Goal: Information Seeking & Learning: Check status

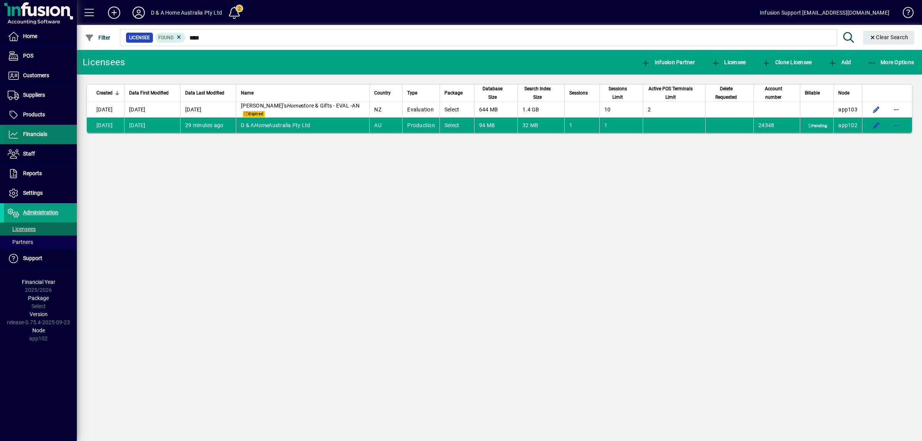
click at [46, 136] on span "Financials" at bounding box center [35, 134] width 24 height 6
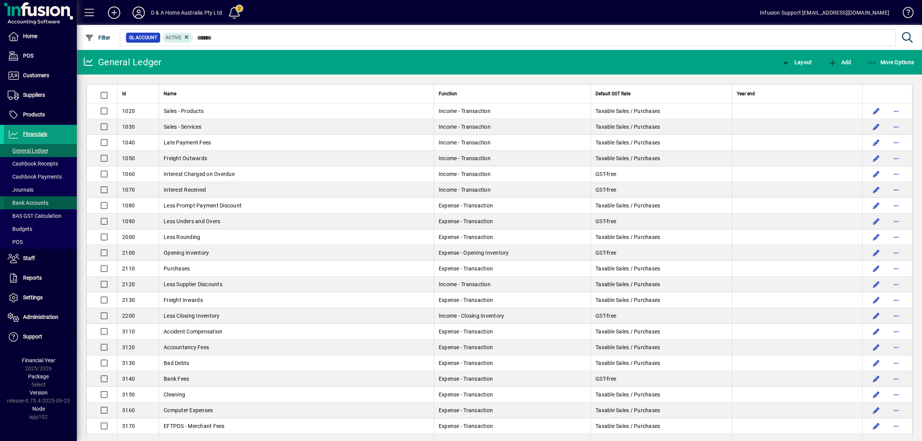
click at [45, 201] on span "Bank Accounts" at bounding box center [28, 203] width 41 height 6
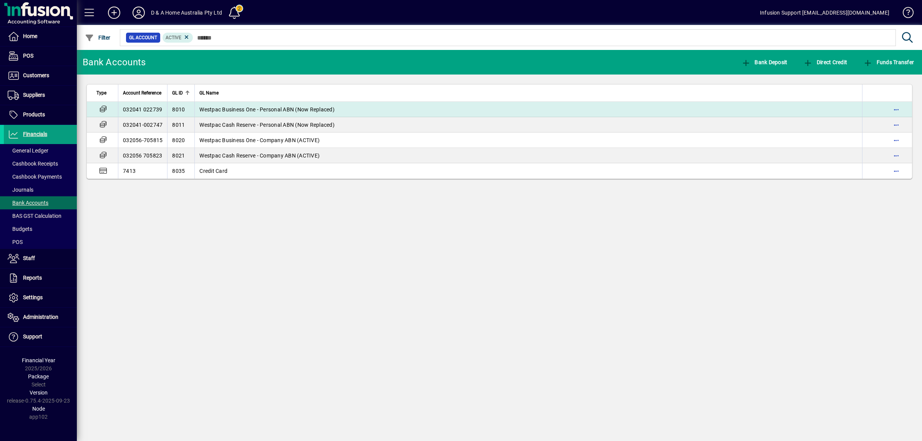
click at [234, 111] on span "Westpac Business One - Personal ABN (Now Replaced)" at bounding box center [266, 109] width 135 height 6
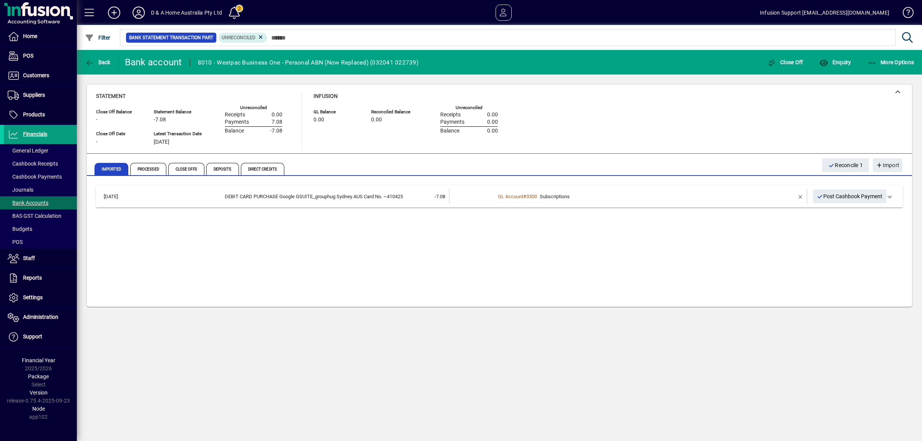
click at [121, 196] on td "[DATE]" at bounding box center [118, 196] width 36 height 15
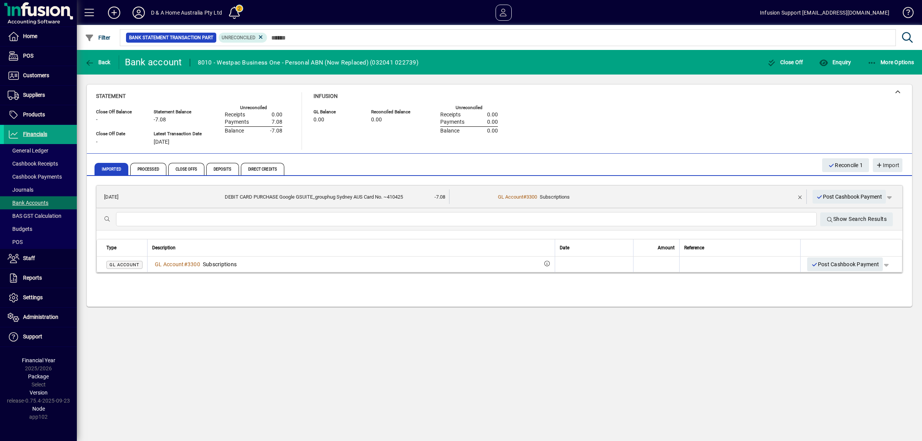
click at [121, 196] on td "[DATE]" at bounding box center [118, 196] width 36 height 15
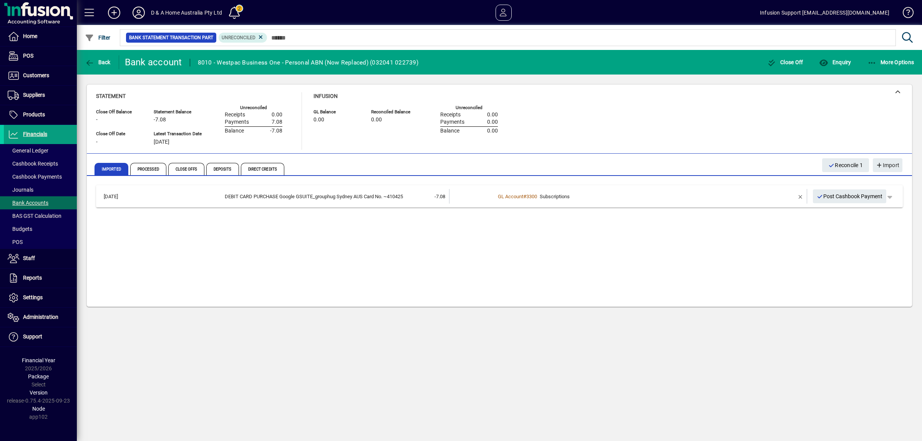
click at [259, 33] on div at bounding box center [541, 29] width 845 height 8
click at [255, 38] on span "Unreconciled" at bounding box center [243, 38] width 43 height 8
click at [257, 35] on icon at bounding box center [260, 37] width 7 height 7
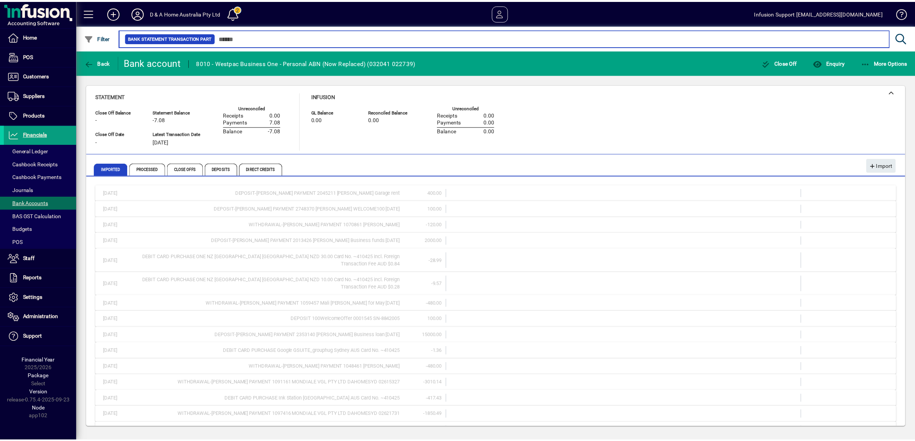
scroll to position [104, 0]
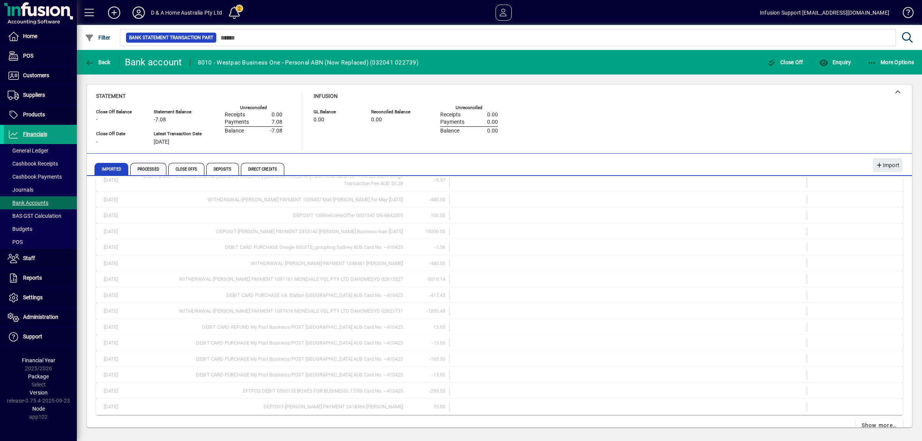
click at [146, 167] on span "Processed" at bounding box center [148, 169] width 36 height 12
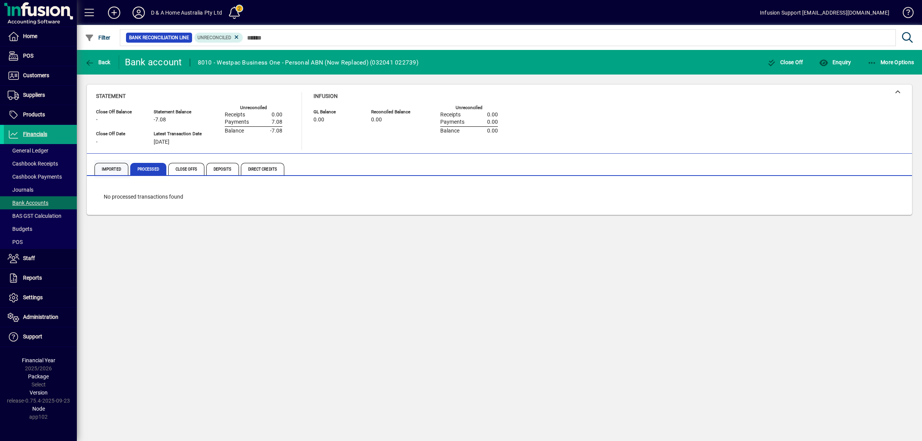
click at [119, 168] on span "Imported" at bounding box center [112, 169] width 34 height 12
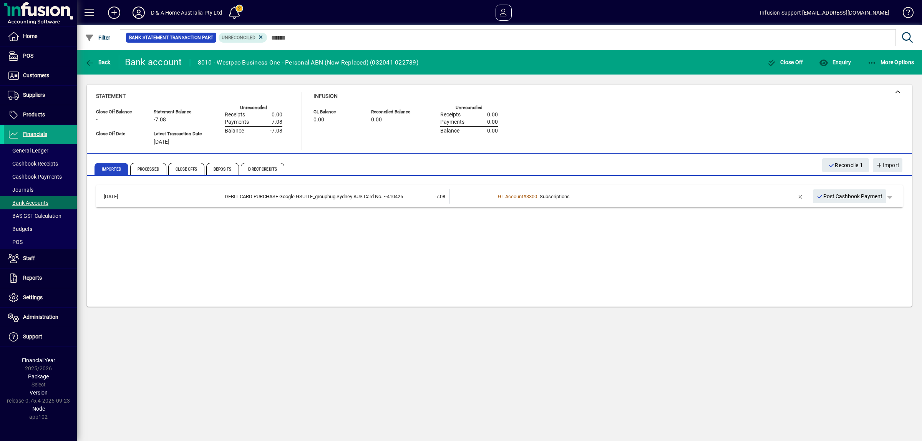
click at [300, 195] on div "DEBIT CARD PURCHASE Google GSUITE_grouphug Sydney AUS Card No. ~410425" at bounding box center [269, 197] width 267 height 8
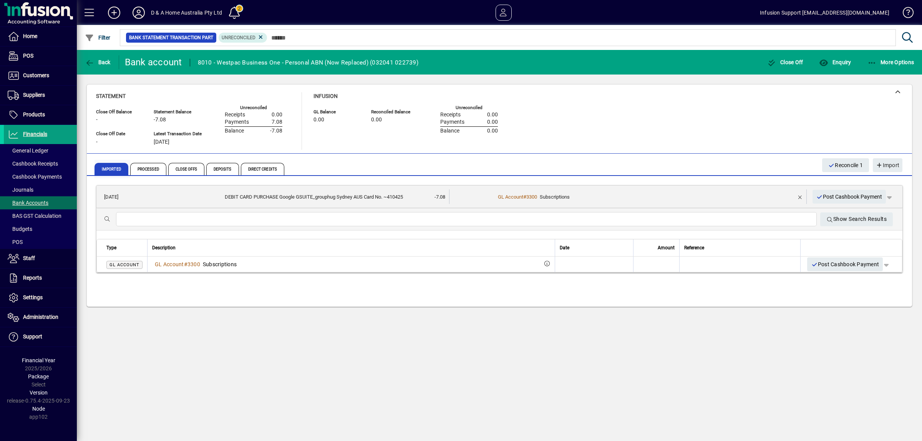
click at [112, 172] on span "Imported" at bounding box center [112, 169] width 34 height 12
click at [110, 166] on span "Imported" at bounding box center [112, 169] width 34 height 12
click at [895, 194] on span "button" at bounding box center [889, 196] width 18 height 18
click at [826, 161] on div at bounding box center [461, 220] width 922 height 441
click at [778, 124] on div "Statement Close Off Balance - Close Off Date - Statement Balance -7.08 Latest T…" at bounding box center [499, 121] width 807 height 58
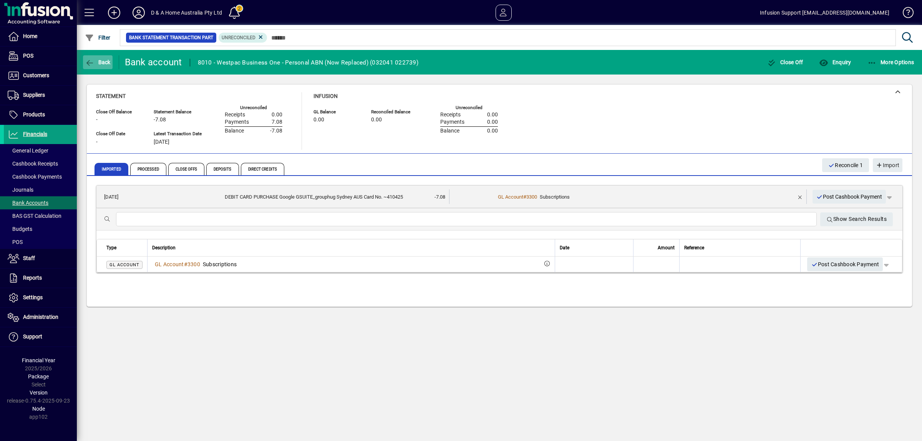
click at [90, 64] on icon "button" at bounding box center [90, 63] width 10 height 8
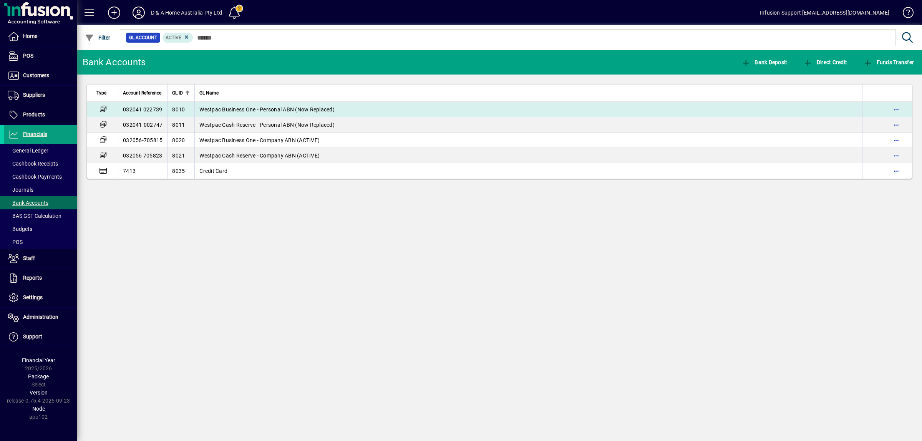
click at [232, 112] on span "Westpac Business One - Personal ABN (Now Replaced)" at bounding box center [266, 109] width 135 height 6
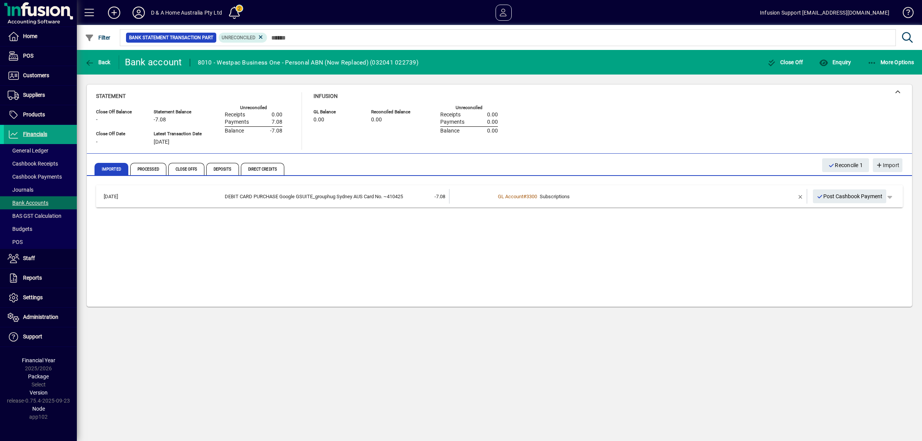
drag, startPoint x: 301, startPoint y: 197, endPoint x: 273, endPoint y: 196, distance: 28.0
click at [273, 196] on div "DEBIT CARD PURCHASE Google GSUITE_grouphug Sydney AUS Card No. ~410425" at bounding box center [269, 197] width 267 height 8
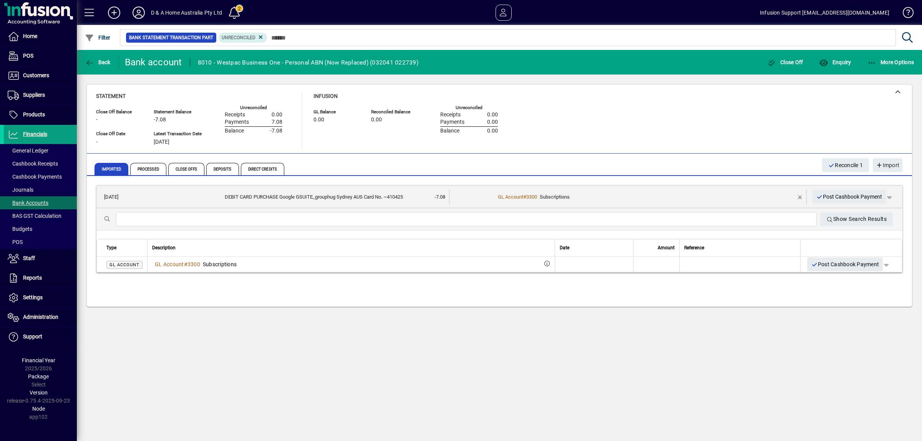
click at [106, 167] on span "Imported" at bounding box center [112, 169] width 34 height 12
click at [93, 56] on span "button" at bounding box center [98, 62] width 30 height 18
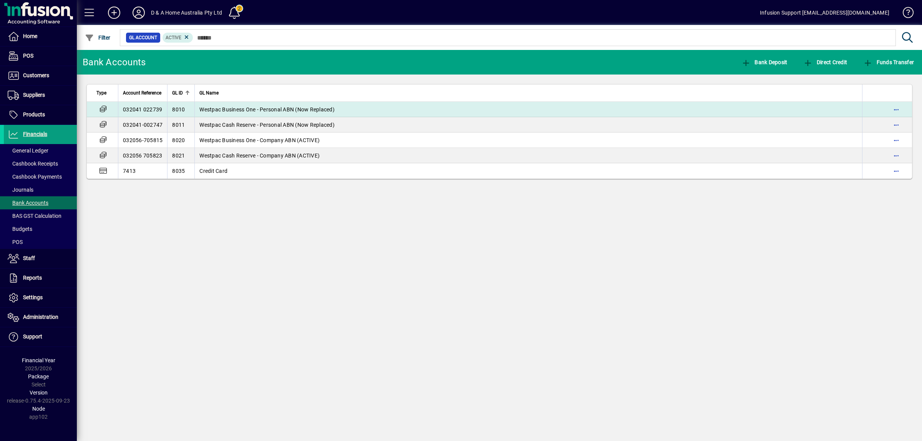
click at [224, 109] on span "Westpac Business One - Personal ABN (Now Replaced)" at bounding box center [266, 109] width 135 height 6
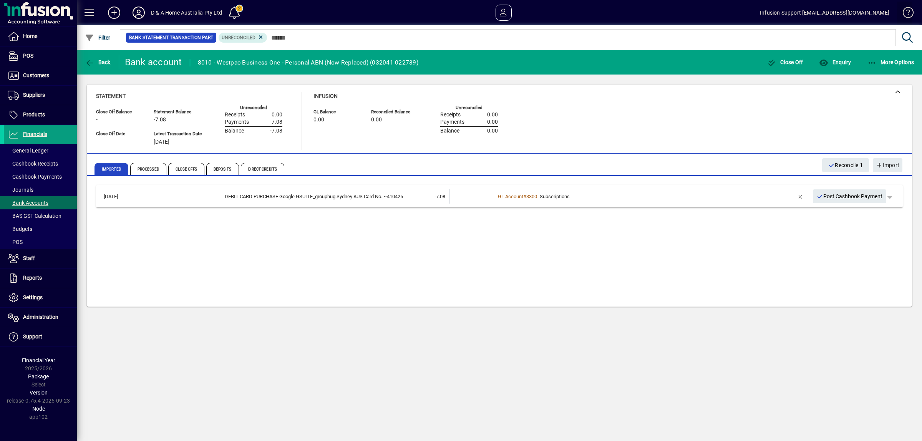
click at [911, 11] on span at bounding box center [905, 14] width 18 height 18
click at [886, 62] on span "More Options" at bounding box center [890, 62] width 47 height 6
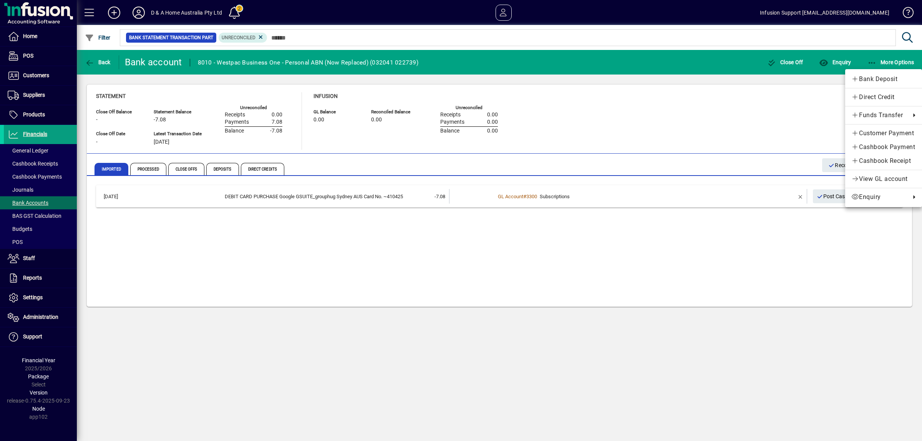
click at [839, 62] on div at bounding box center [461, 220] width 922 height 441
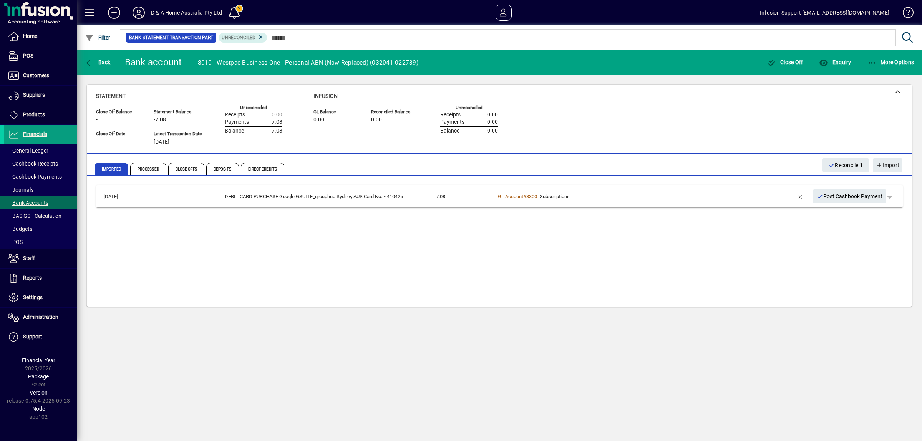
click at [839, 62] on span "Enquiry" at bounding box center [835, 62] width 32 height 6
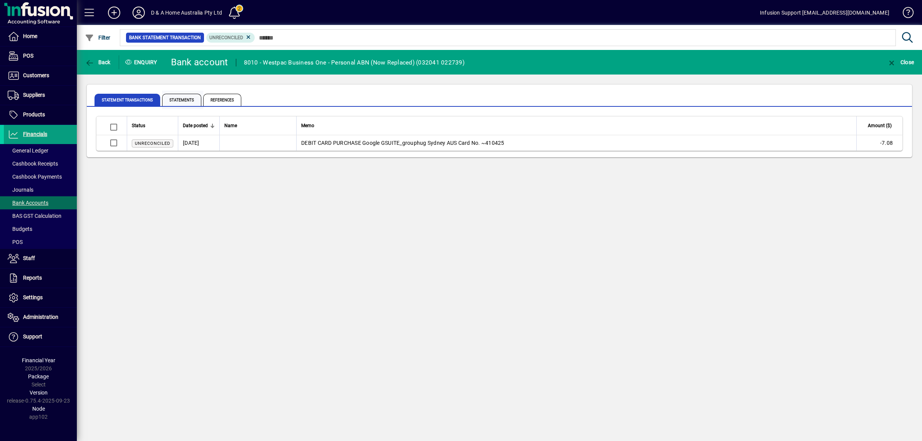
click at [186, 101] on span "Statements" at bounding box center [181, 100] width 39 height 12
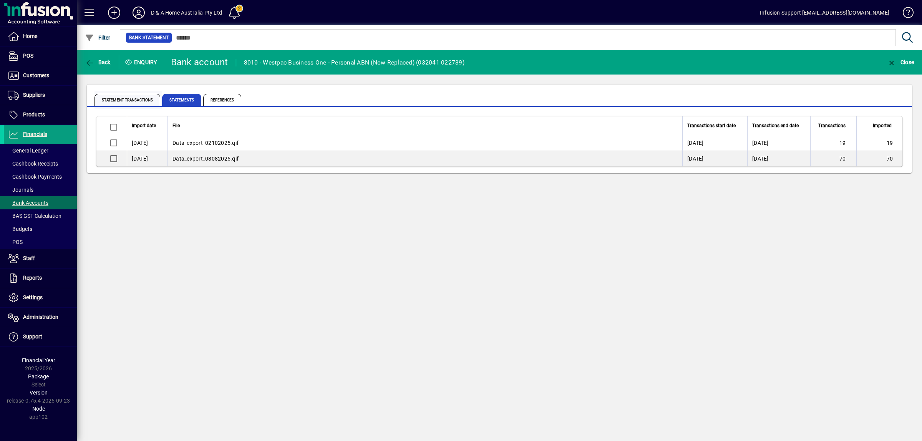
click at [127, 99] on span "Statement Transactions" at bounding box center [128, 100] width 66 height 12
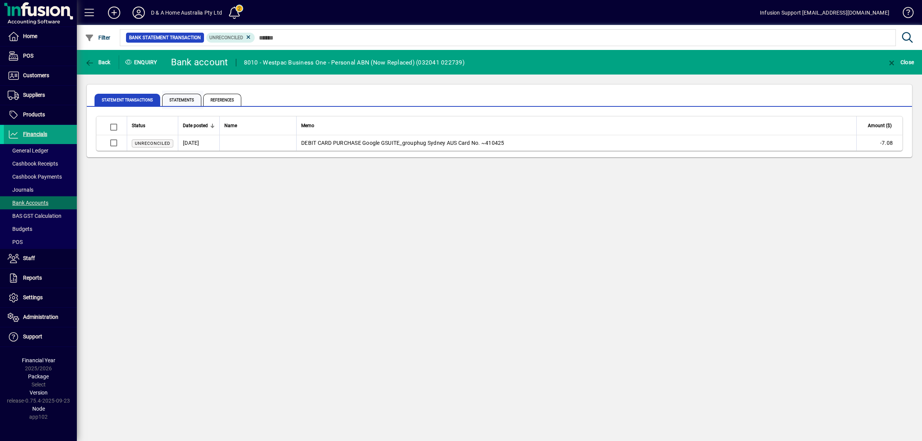
click at [171, 99] on span "Statements" at bounding box center [181, 100] width 39 height 12
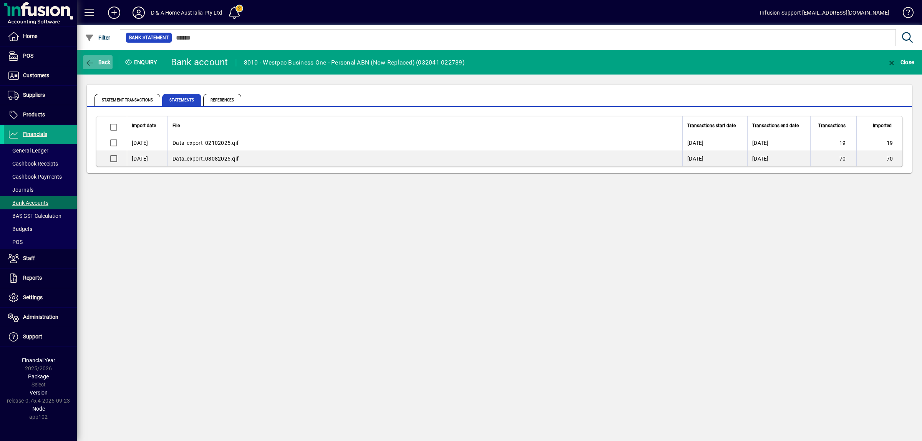
click at [103, 57] on span "button" at bounding box center [98, 62] width 30 height 18
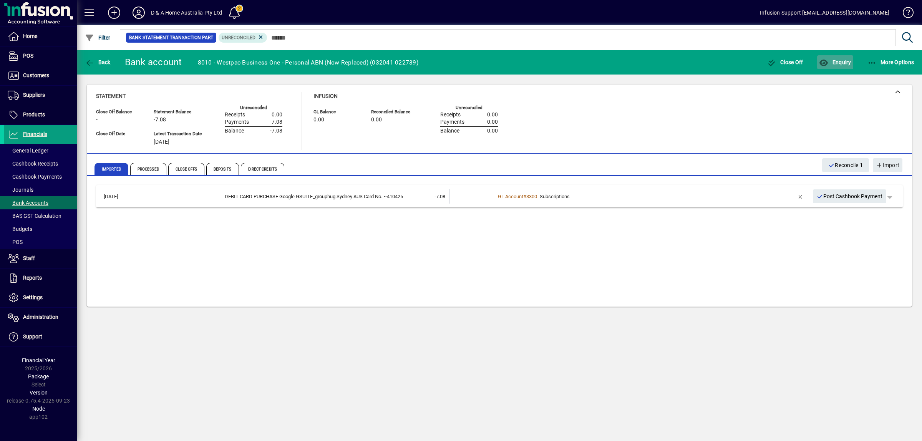
click at [827, 62] on icon "button" at bounding box center [824, 63] width 10 height 8
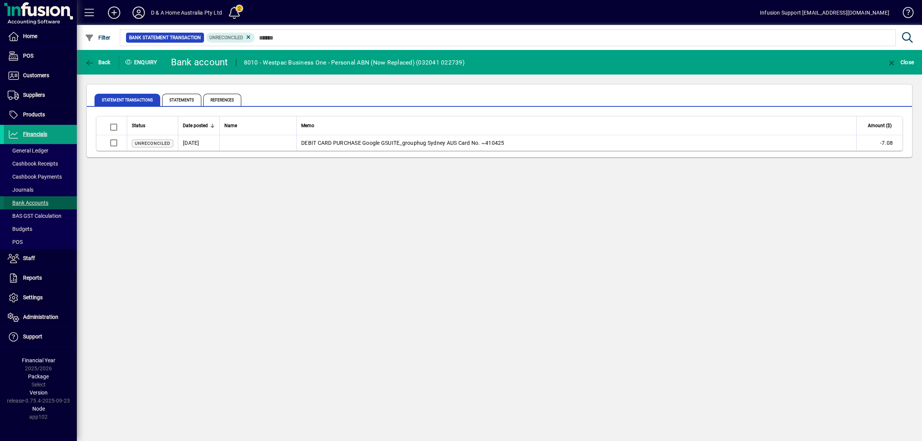
click at [37, 206] on span "Bank Accounts" at bounding box center [28, 203] width 41 height 6
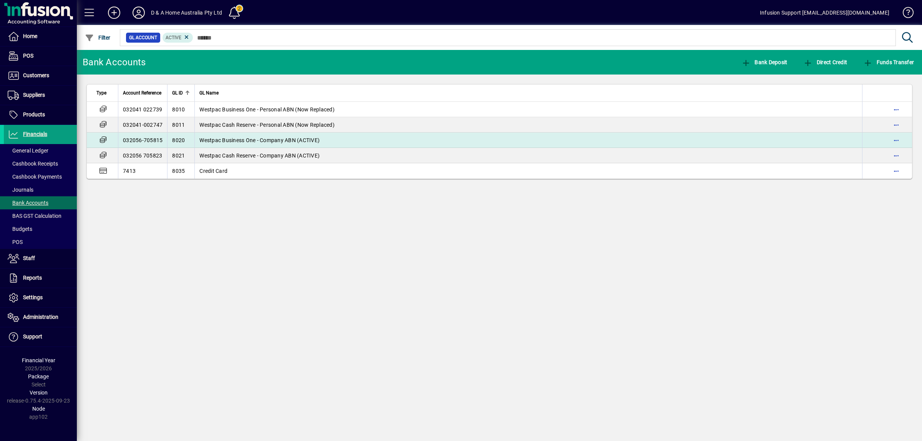
click at [208, 141] on span "Westpac Business One - Company ABN (ACTIVE)" at bounding box center [259, 140] width 120 height 6
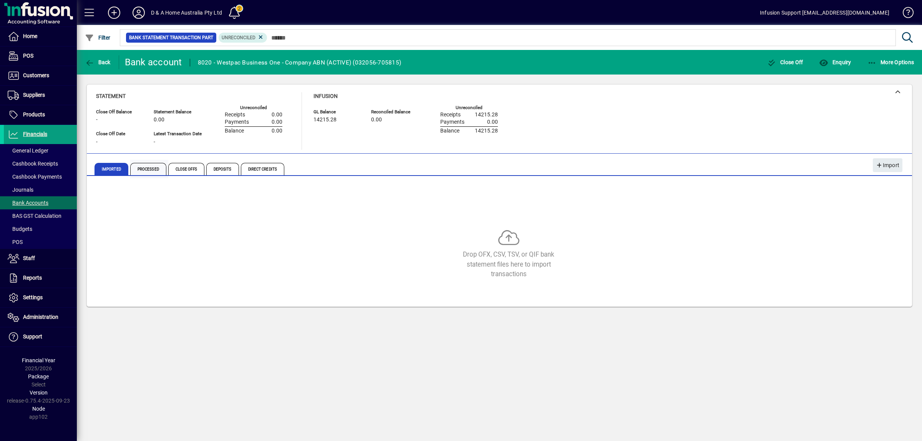
click at [153, 168] on span "Processed" at bounding box center [148, 169] width 36 height 12
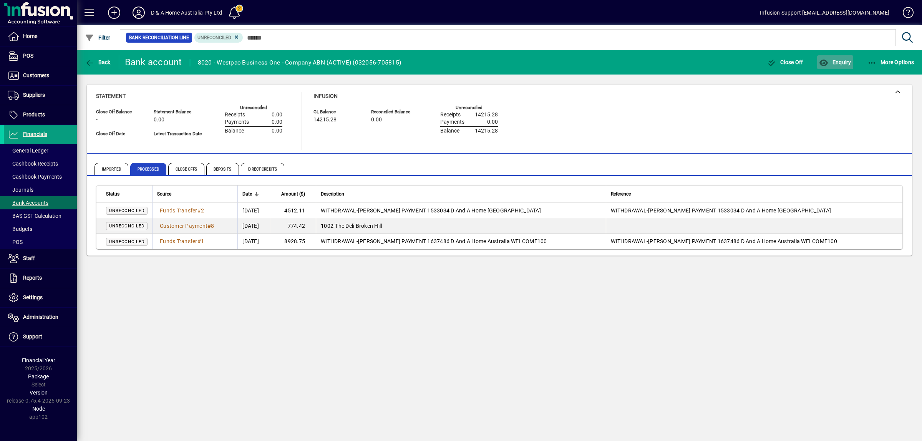
click at [841, 63] on span "Enquiry" at bounding box center [835, 62] width 32 height 6
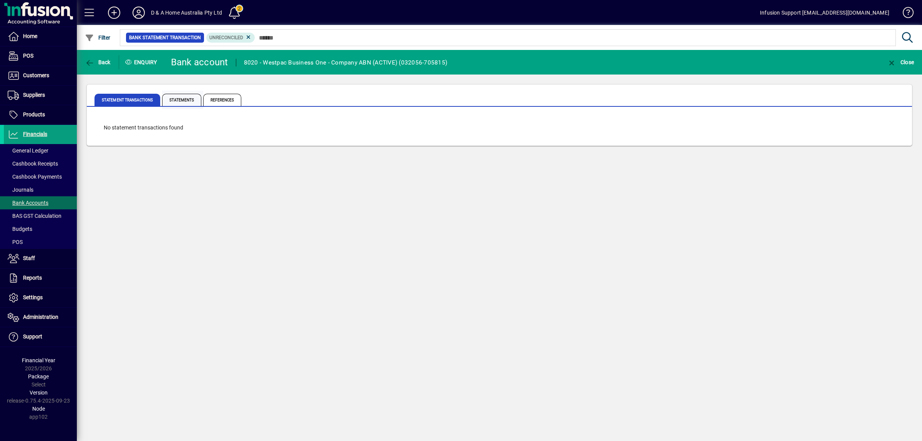
click at [187, 96] on span "Statements" at bounding box center [181, 100] width 39 height 12
click at [120, 100] on span "Statement Transactions" at bounding box center [128, 100] width 66 height 12
click at [247, 35] on icon at bounding box center [248, 37] width 7 height 7
click at [139, 14] on icon at bounding box center [138, 13] width 15 height 12
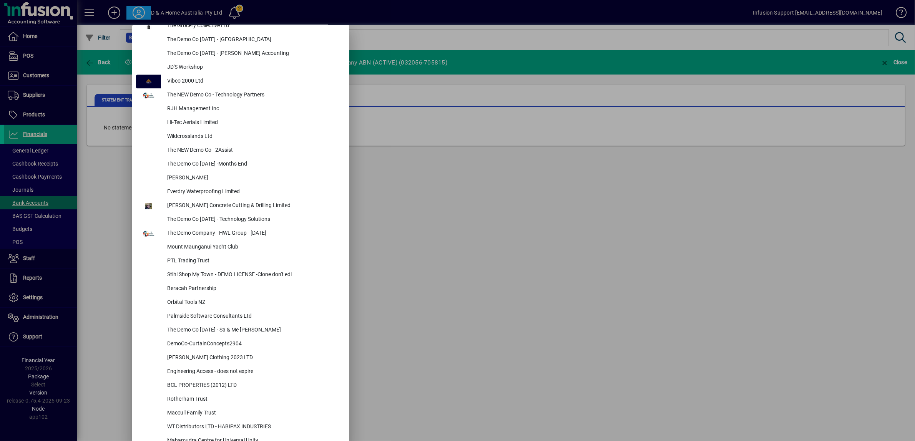
scroll to position [2859, 0]
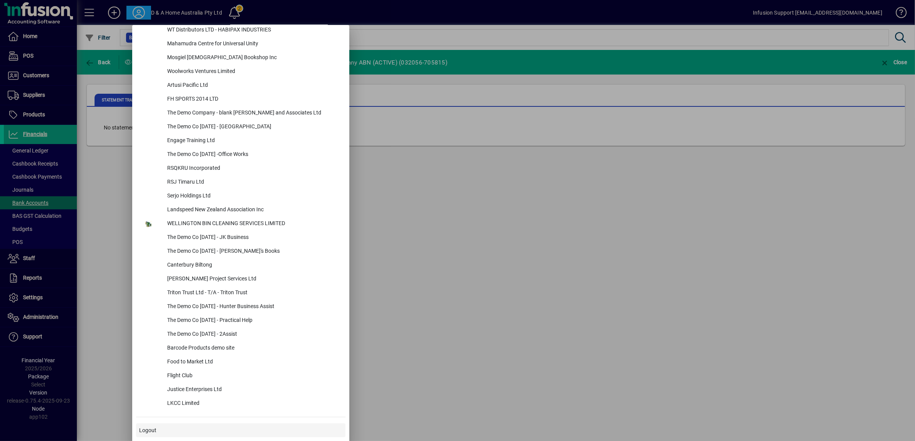
click at [146, 426] on span "Logout" at bounding box center [147, 430] width 17 height 8
